Goal: Transaction & Acquisition: Purchase product/service

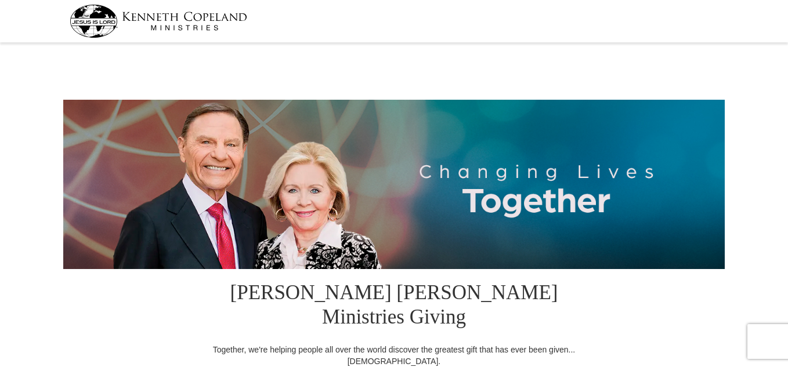
select select "VA"
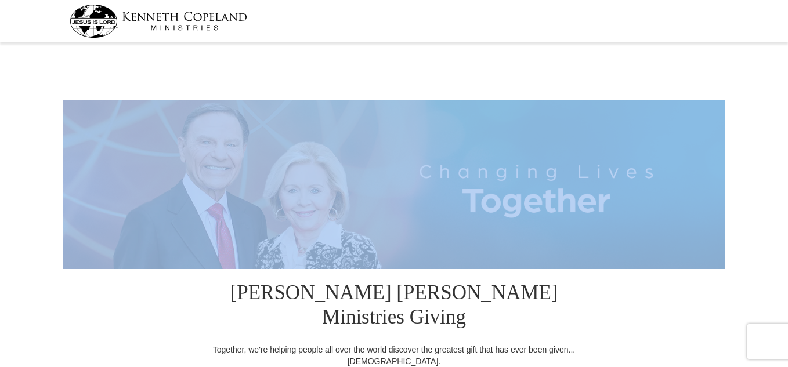
drag, startPoint x: 787, startPoint y: 36, endPoint x: 782, endPoint y: 105, distance: 69.2
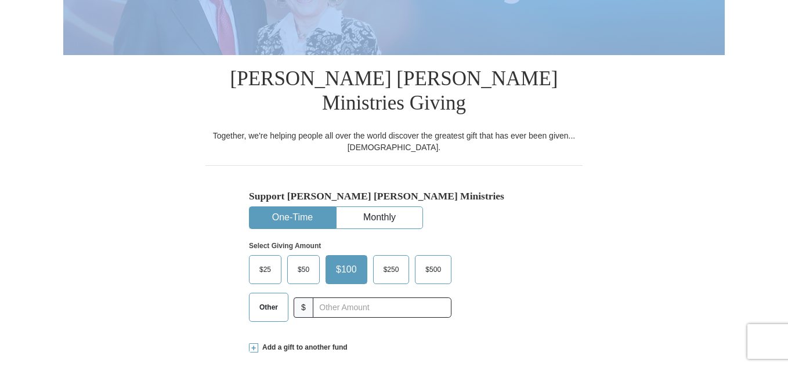
scroll to position [247, 0]
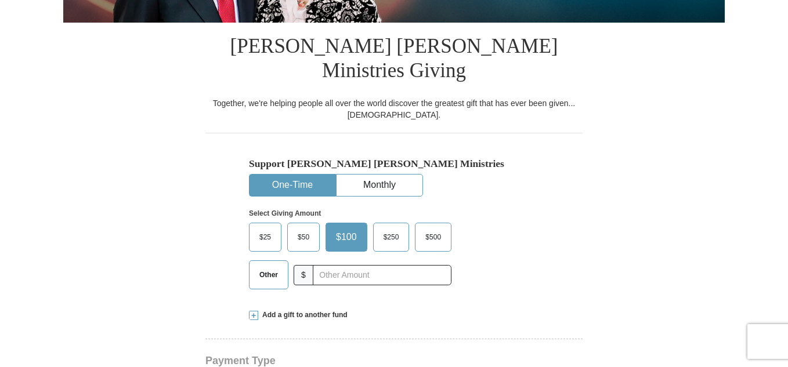
click at [298, 229] on span "$50" at bounding box center [303, 237] width 23 height 17
click at [0, 0] on input "$50" at bounding box center [0, 0] width 0 height 0
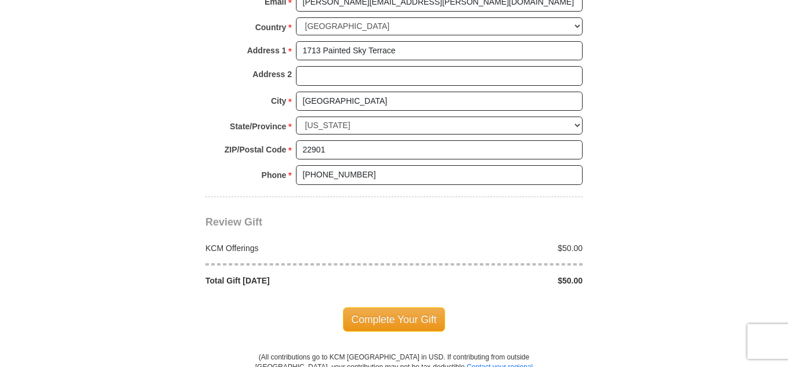
scroll to position [974, 0]
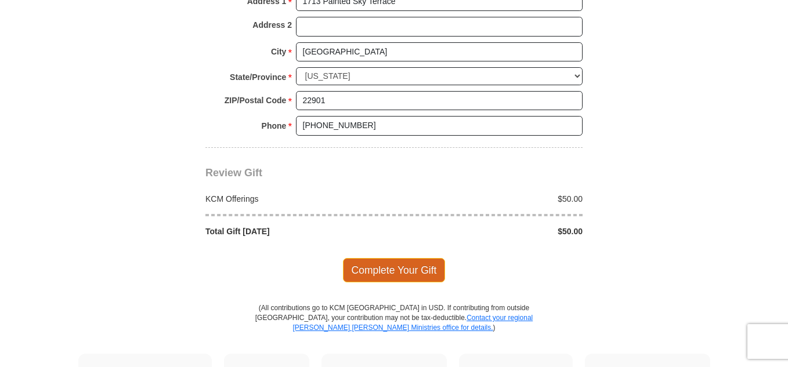
click at [401, 258] on span "Complete Your Gift" at bounding box center [394, 270] width 103 height 24
